Goal: Task Accomplishment & Management: Use online tool/utility

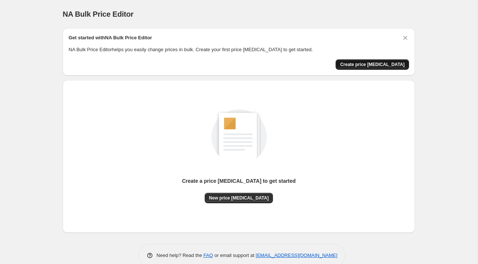
click at [363, 63] on span "Create price [MEDICAL_DATA]" at bounding box center [372, 65] width 64 height 6
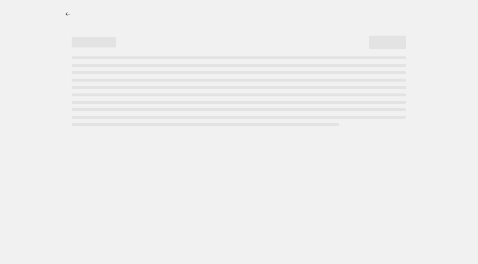
select select "percentage"
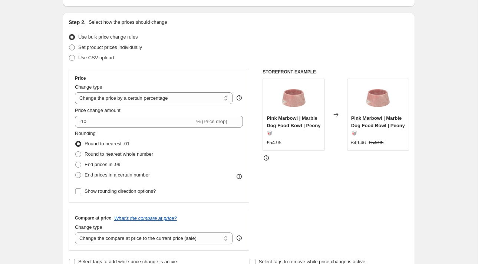
scroll to position [69, 0]
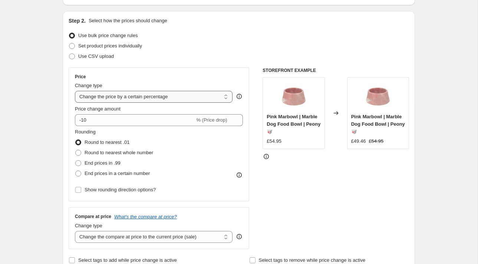
click at [147, 99] on select "Change the price to a certain amount Change the price by a certain amount Chang…" at bounding box center [153, 97] width 157 height 12
click at [75, 91] on select "Change the price to a certain amount Change the price by a certain amount Chang…" at bounding box center [153, 97] width 157 height 12
click at [154, 97] on select "Change the price to a certain amount Change the price by a certain amount Chang…" at bounding box center [153, 97] width 157 height 12
click at [75, 91] on select "Change the price to a certain amount Change the price by a certain amount Chang…" at bounding box center [153, 97] width 157 height 12
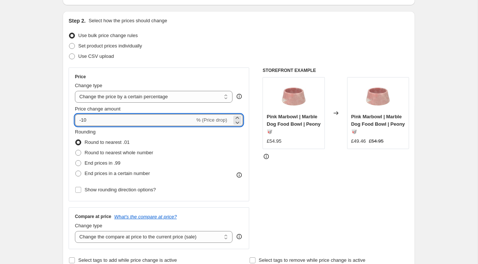
click at [157, 115] on input "-10" at bounding box center [135, 120] width 120 height 12
click at [158, 117] on input "-10" at bounding box center [135, 120] width 120 height 12
type input "-1"
type input "-50"
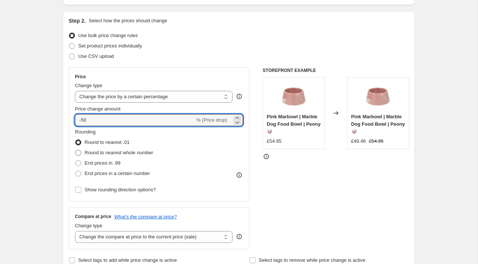
click at [128, 154] on span "Round to nearest whole number" at bounding box center [118, 153] width 69 height 6
click at [76, 150] on input "Round to nearest whole number" at bounding box center [75, 150] width 0 height 0
radio input "true"
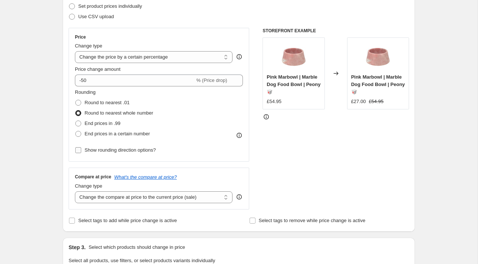
scroll to position [109, 0]
click at [114, 122] on span "End prices in .99" at bounding box center [102, 123] width 36 height 6
click at [76, 120] on input "End prices in .99" at bounding box center [75, 120] width 0 height 0
radio input "true"
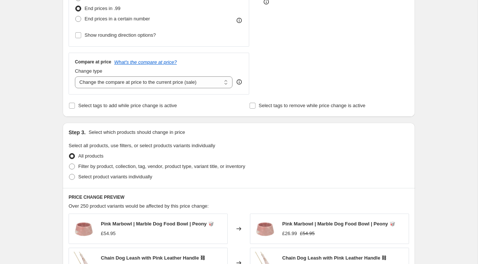
scroll to position [231, 0]
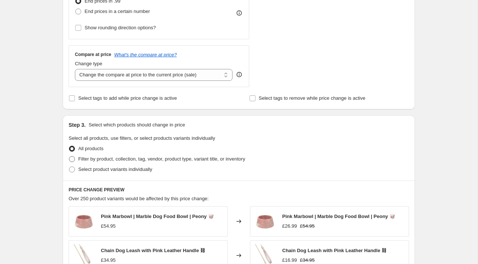
click at [107, 160] on span "Filter by product, collection, tag, vendor, product type, variant title, or inv…" at bounding box center [161, 159] width 167 height 6
click at [69, 156] on input "Filter by product, collection, tag, vendor, product type, variant title, or inv…" at bounding box center [69, 156] width 0 height 0
radio input "true"
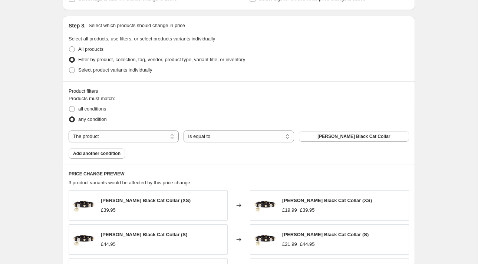
scroll to position [331, 0]
click at [129, 138] on select "The product The product's collection The product's tag The product's vendor The…" at bounding box center [124, 136] width 110 height 12
click at [142, 133] on select "The product The product's collection The product's tag The product's vendor The…" at bounding box center [124, 136] width 110 height 12
select select "collection"
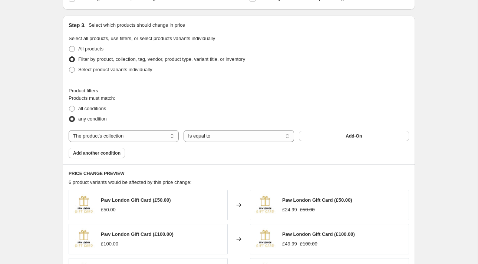
click at [323, 135] on button "Add-On" at bounding box center [354, 136] width 110 height 10
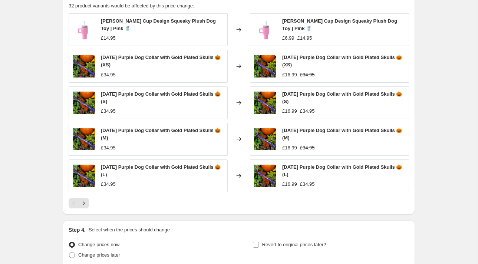
scroll to position [567, 0]
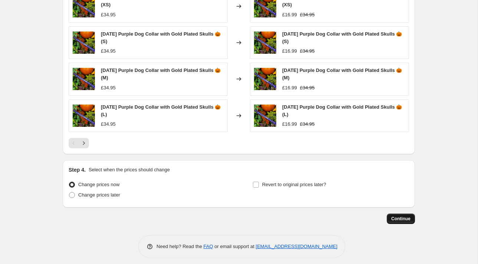
click at [406, 216] on span "Continue" at bounding box center [400, 219] width 19 height 6
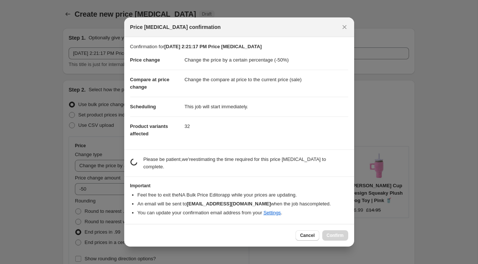
scroll to position [0, 0]
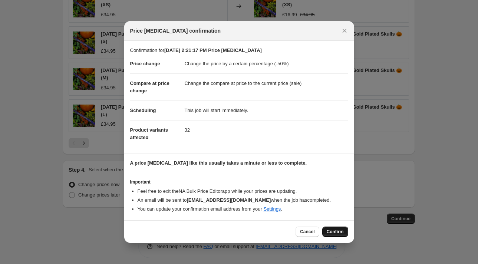
click at [336, 233] on span "Confirm" at bounding box center [334, 232] width 17 height 6
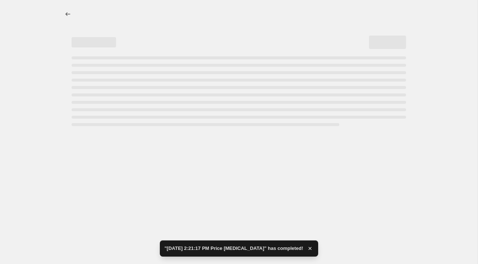
select select "percentage"
select select "collection"
